Goal: Task Accomplishment & Management: Use online tool/utility

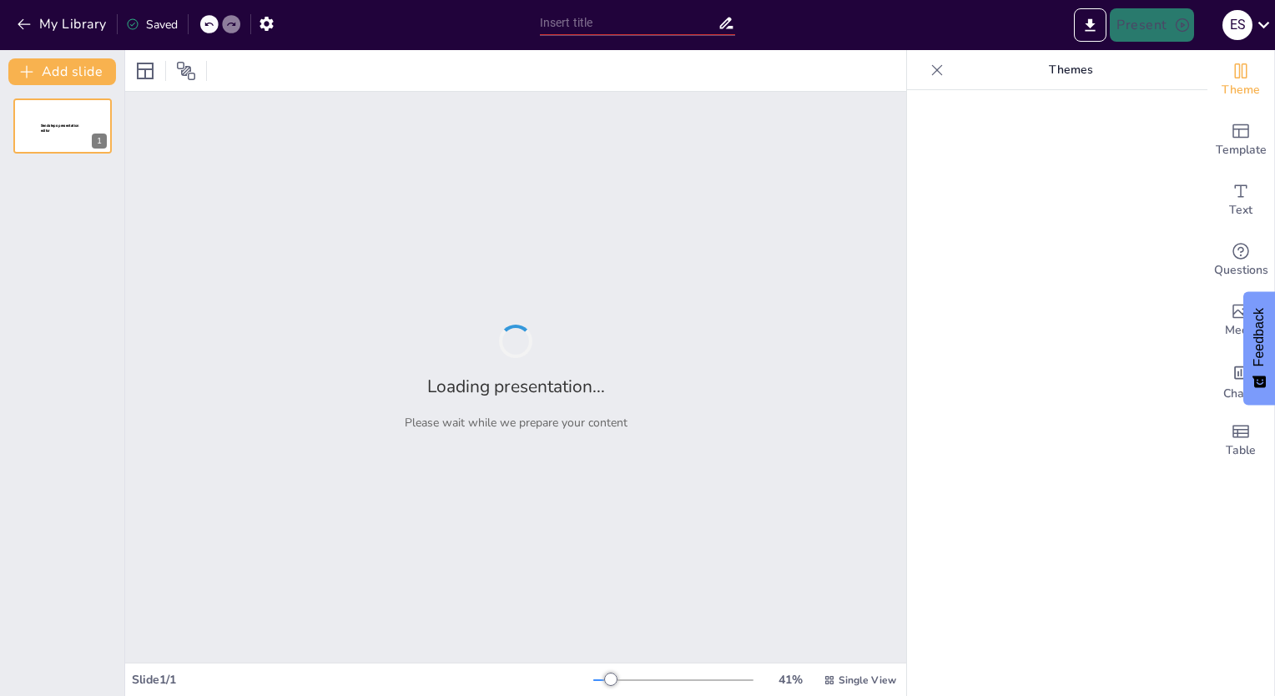
type input "Внедрение VR-технологий в проектирование: Опыт и перспективы ГПИ Сахалин"
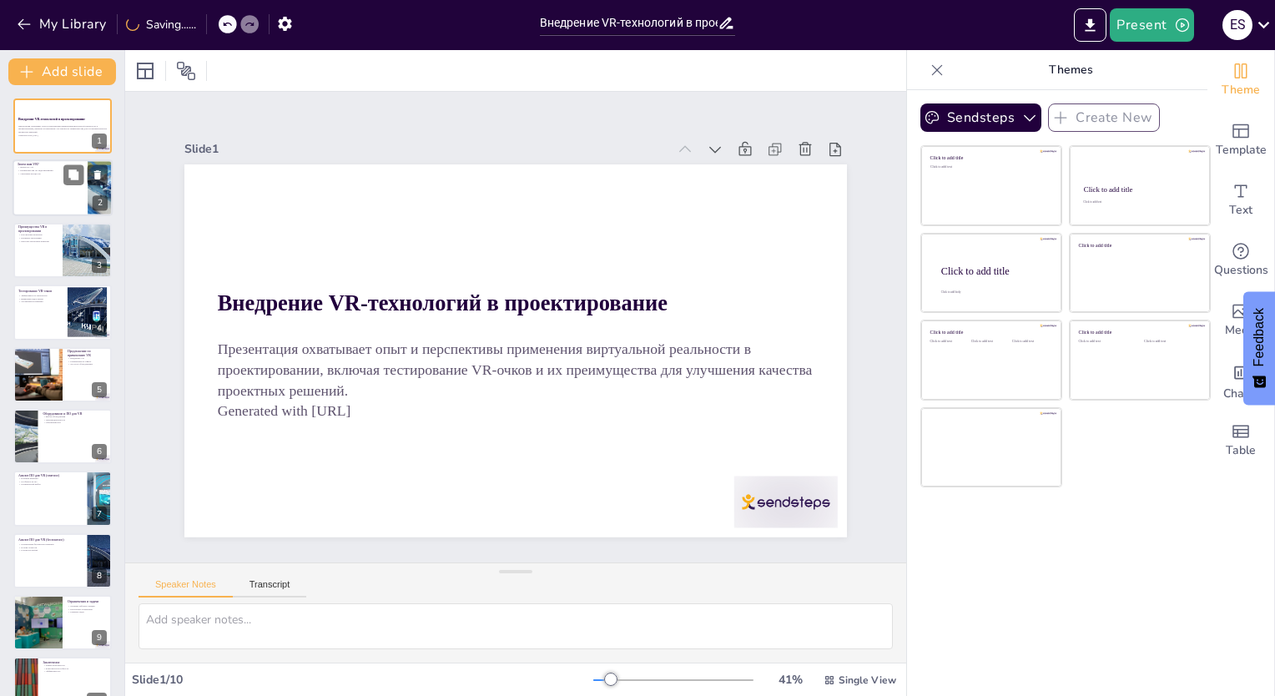
click at [97, 196] on div "2" at bounding box center [100, 203] width 15 height 15
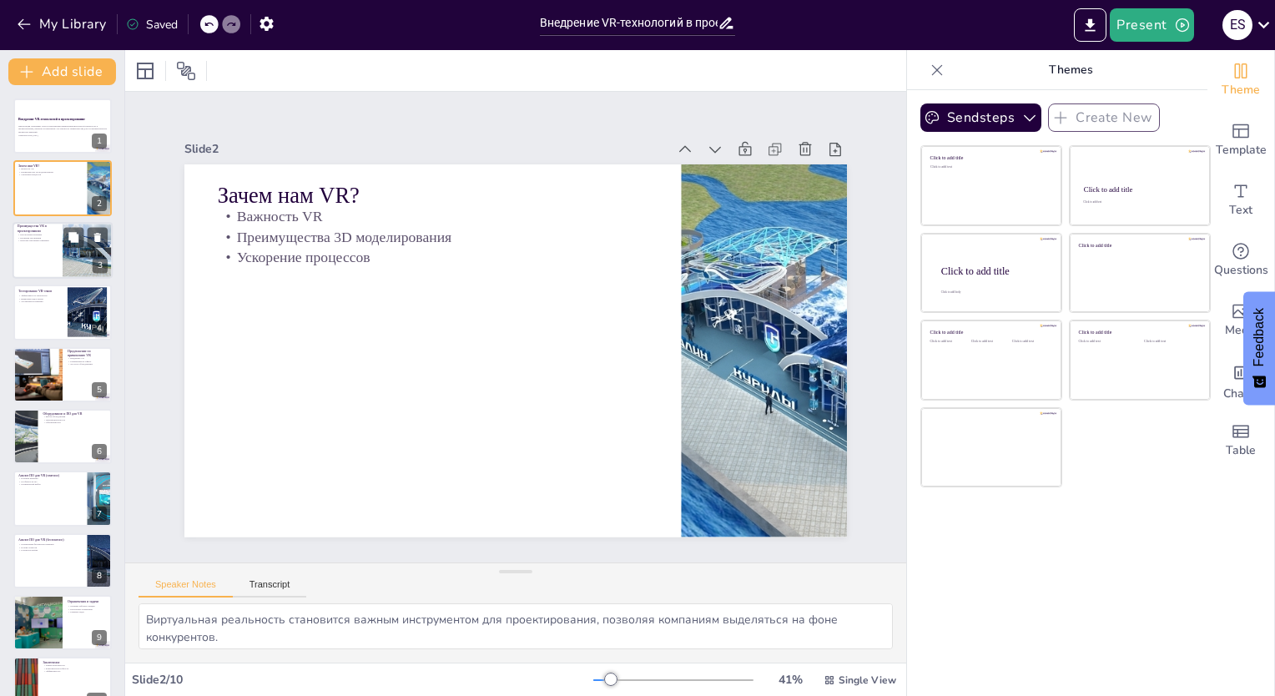
click at [52, 264] on div at bounding box center [63, 250] width 100 height 57
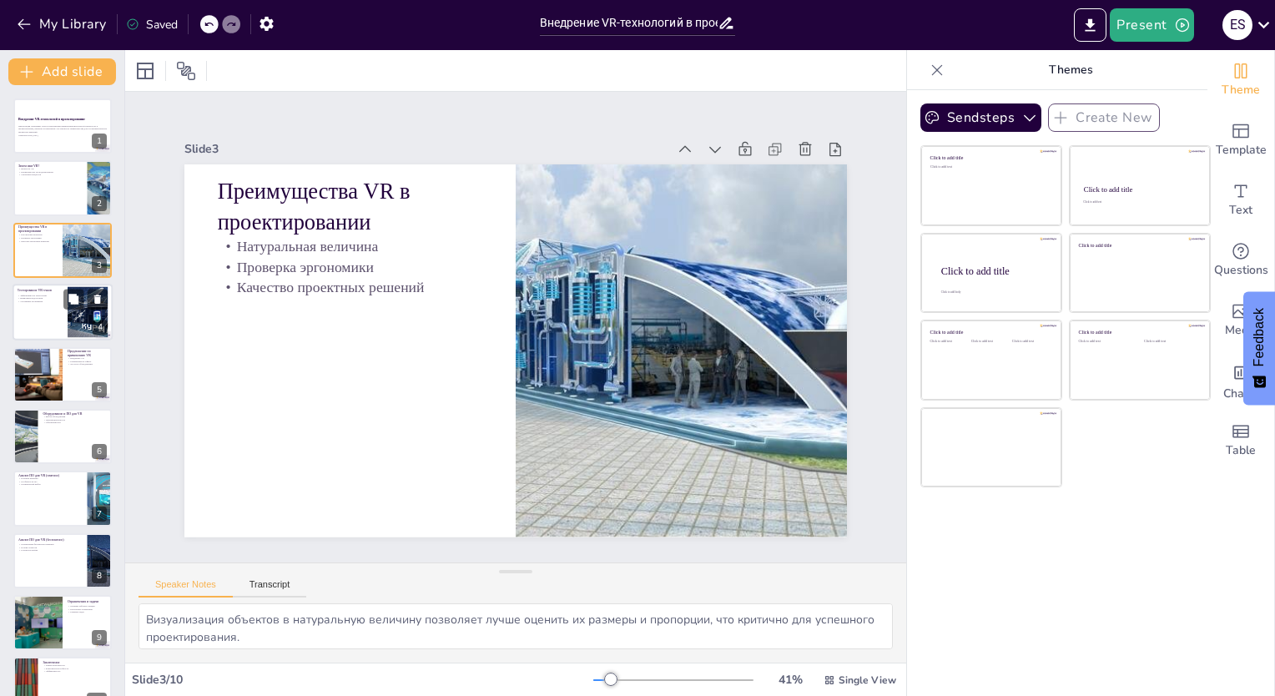
click at [33, 327] on div at bounding box center [63, 312] width 100 height 57
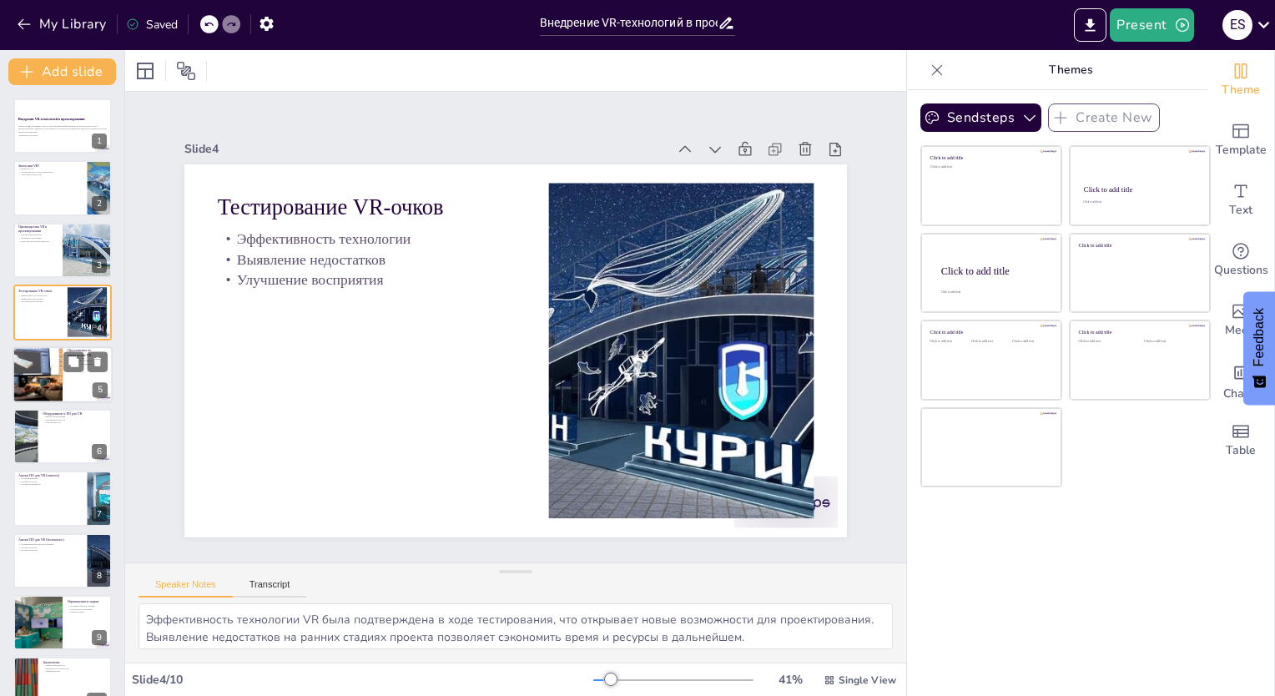
click at [47, 387] on div at bounding box center [37, 374] width 85 height 57
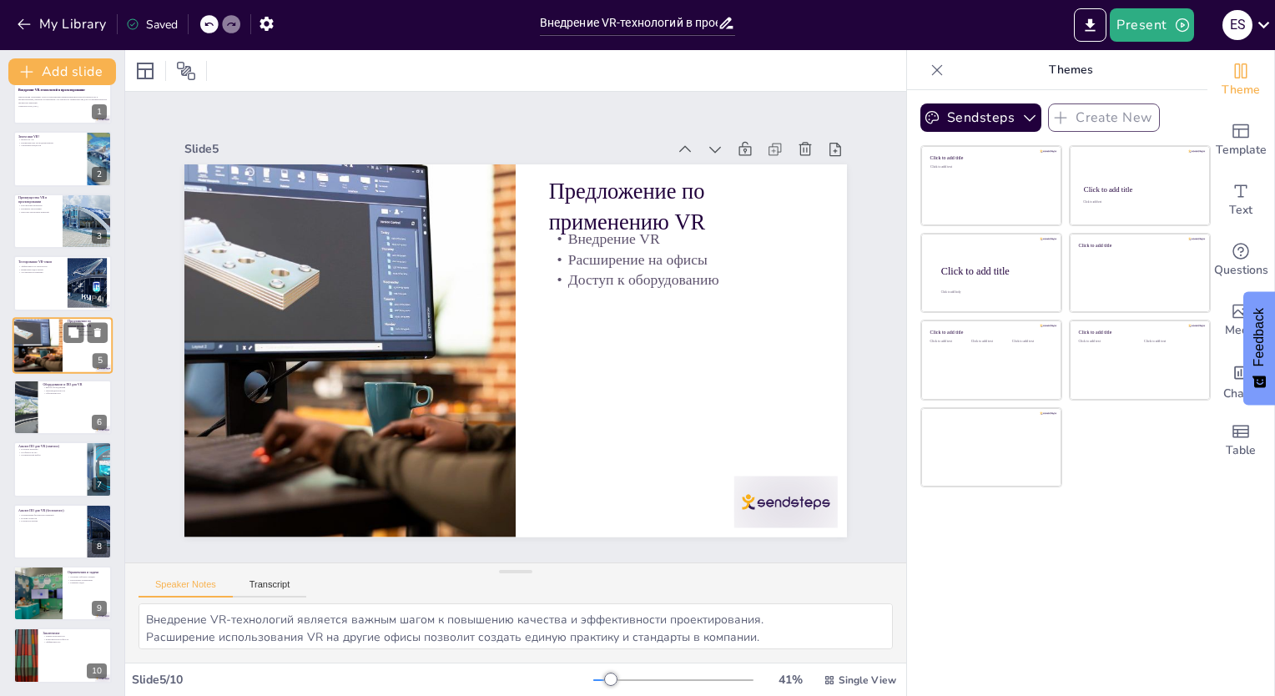
click at [47, 389] on p "Производительность" at bounding box center [75, 390] width 64 height 3
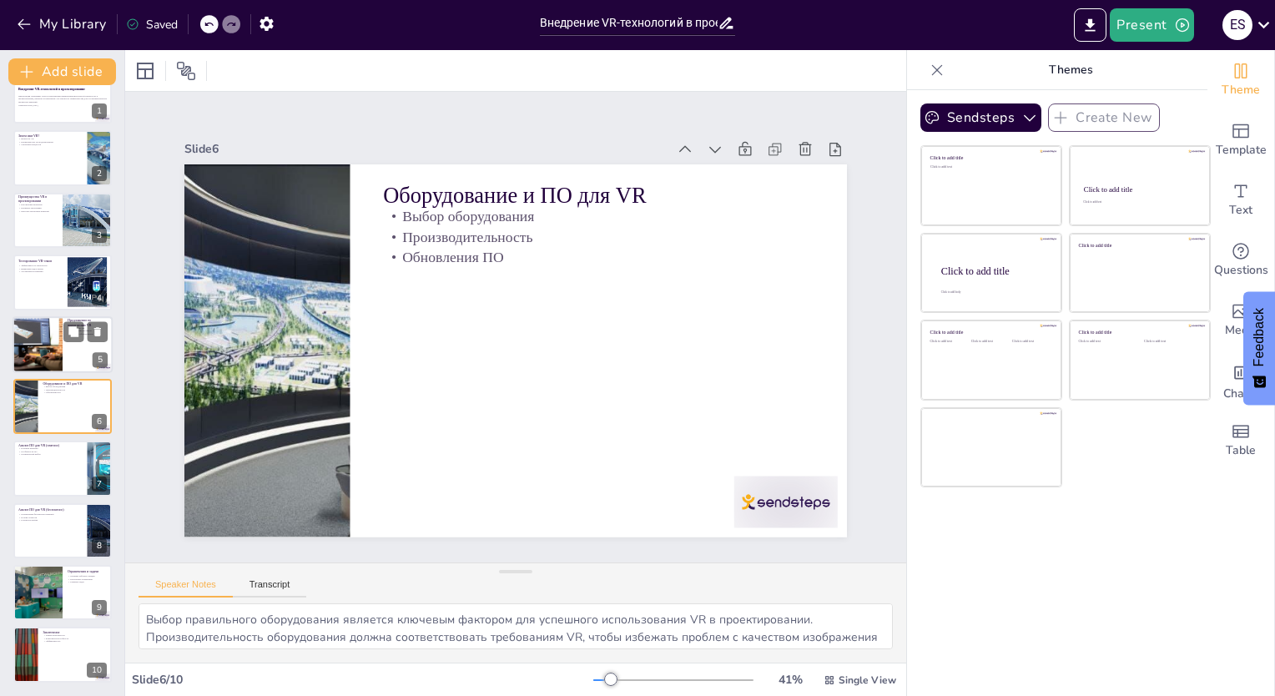
scroll to position [29, 0]
click at [42, 456] on div at bounding box center [63, 469] width 100 height 57
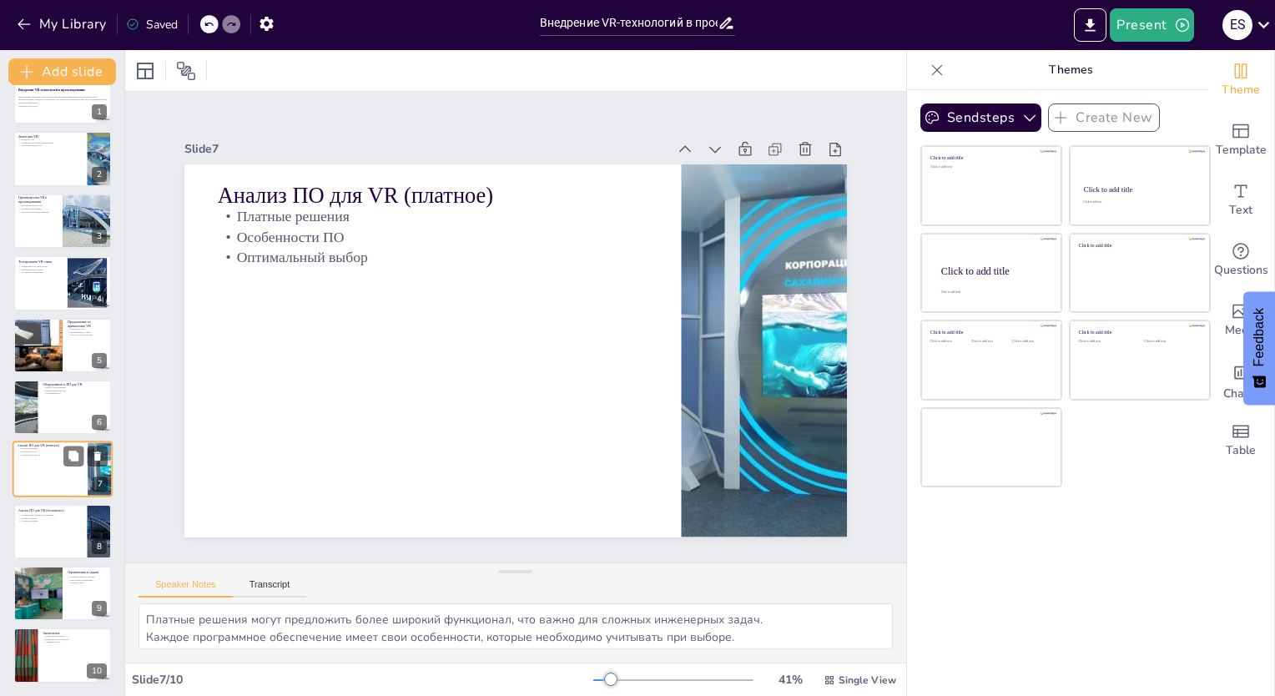
scroll to position [30, 0]
click at [56, 525] on div at bounding box center [63, 530] width 100 height 57
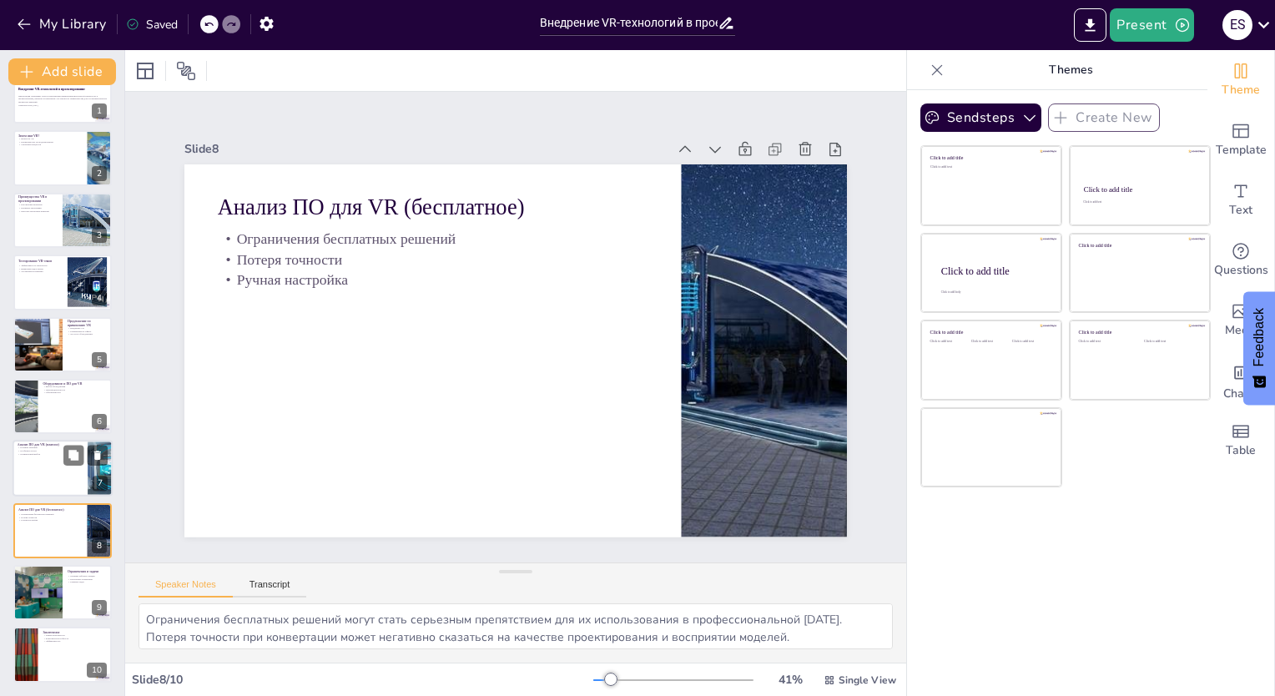
click at [42, 462] on div at bounding box center [63, 469] width 100 height 57
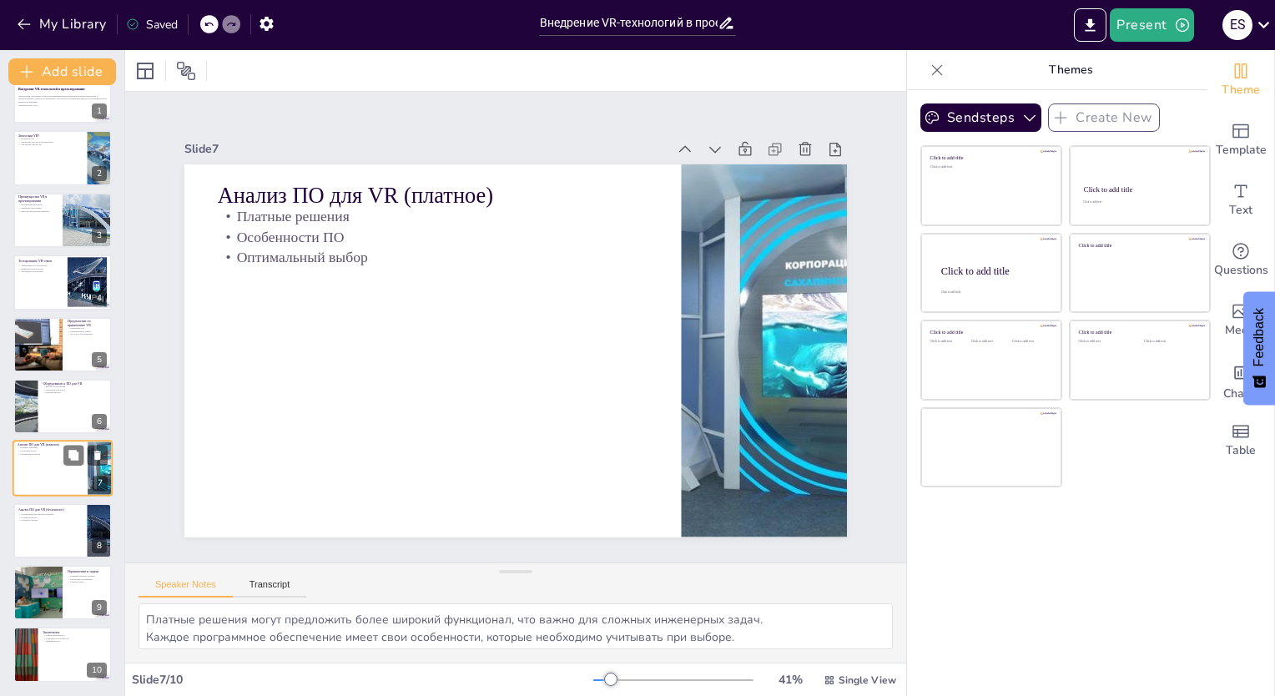
scroll to position [29, 0]
click at [48, 656] on div at bounding box center [63, 655] width 100 height 57
type textarea "Новые возможности, открываемые VR, могут значительно изменить подход к проектир…"
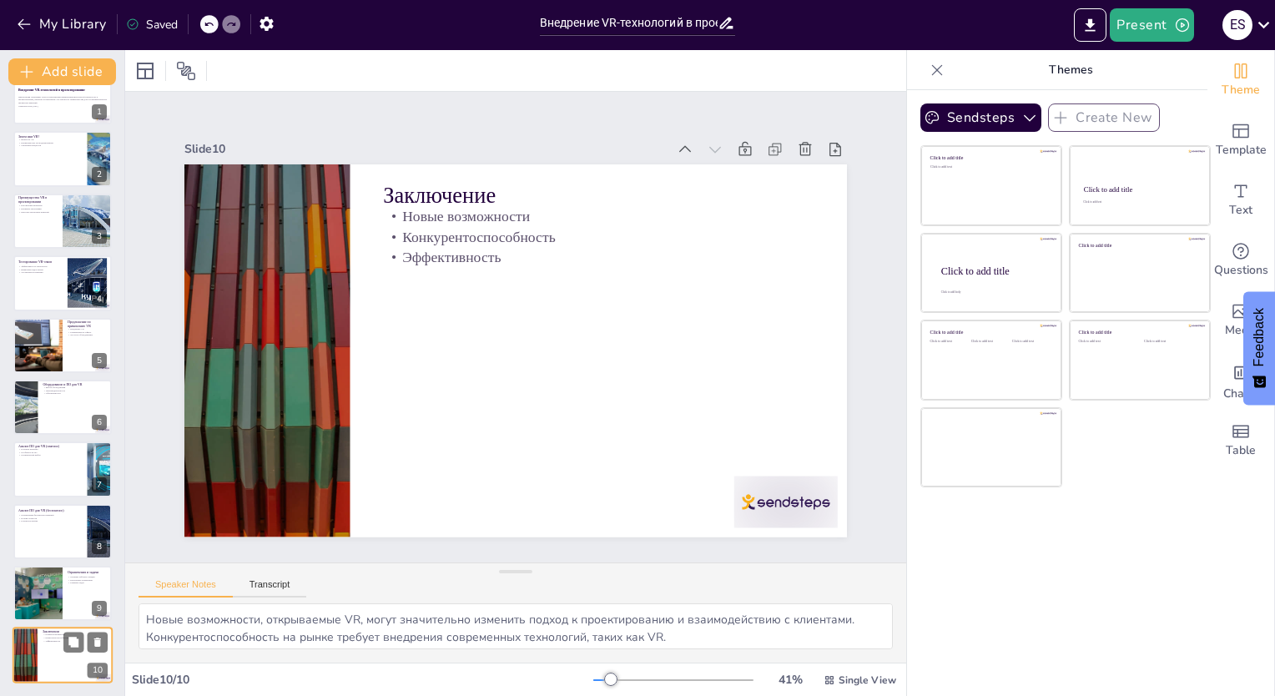
scroll to position [30, 0]
